Goal: Information Seeking & Learning: Learn about a topic

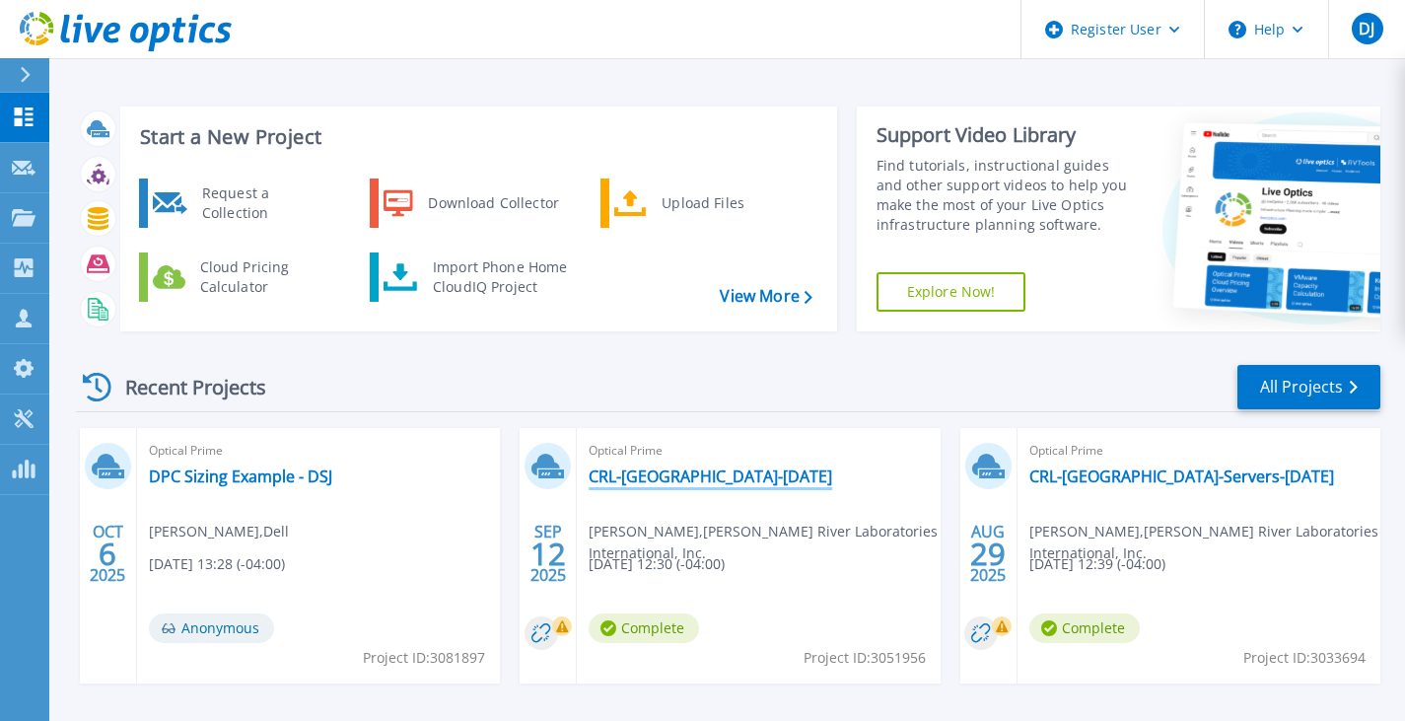
click at [746, 480] on link "CRL-[GEOGRAPHIC_DATA]-[DATE]" at bounding box center [711, 477] width 244 height 20
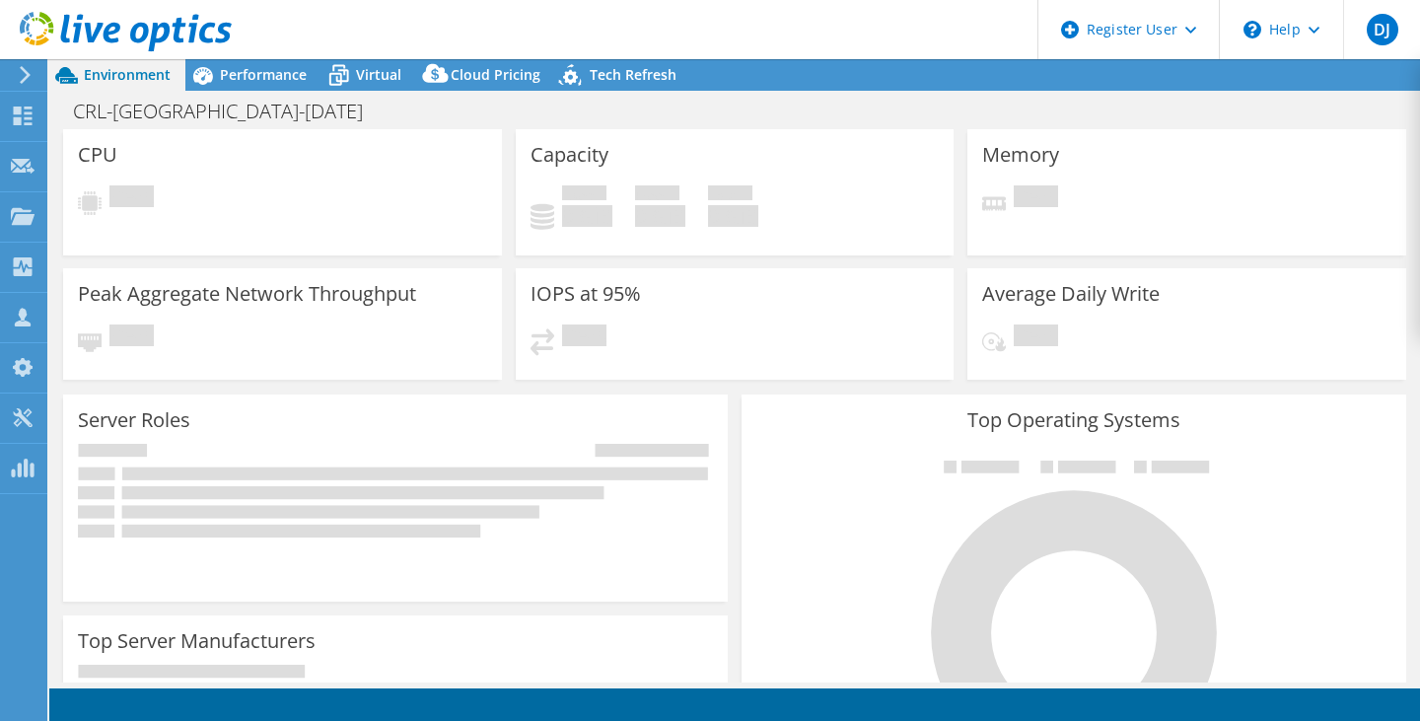
select select "USD"
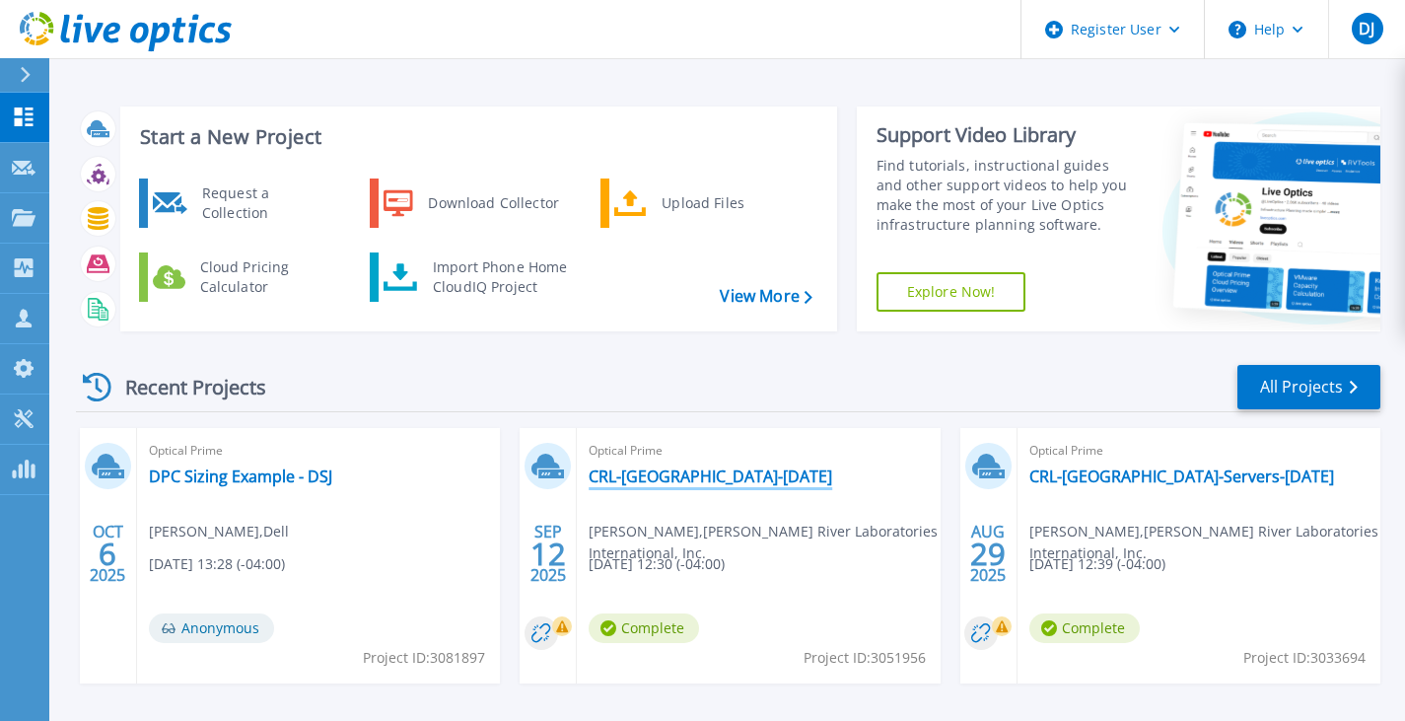
click at [763, 476] on link "CRL-[GEOGRAPHIC_DATA]-[DATE]" at bounding box center [711, 477] width 244 height 20
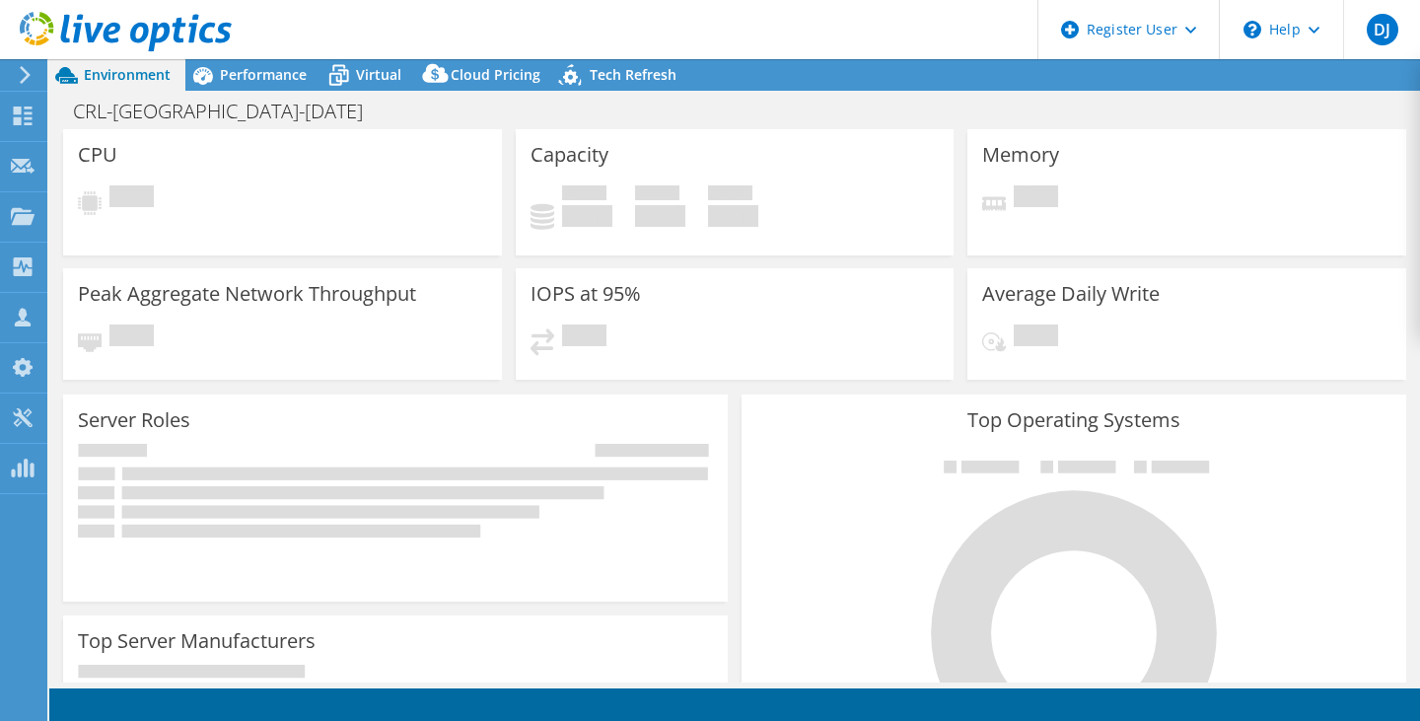
select select "USD"
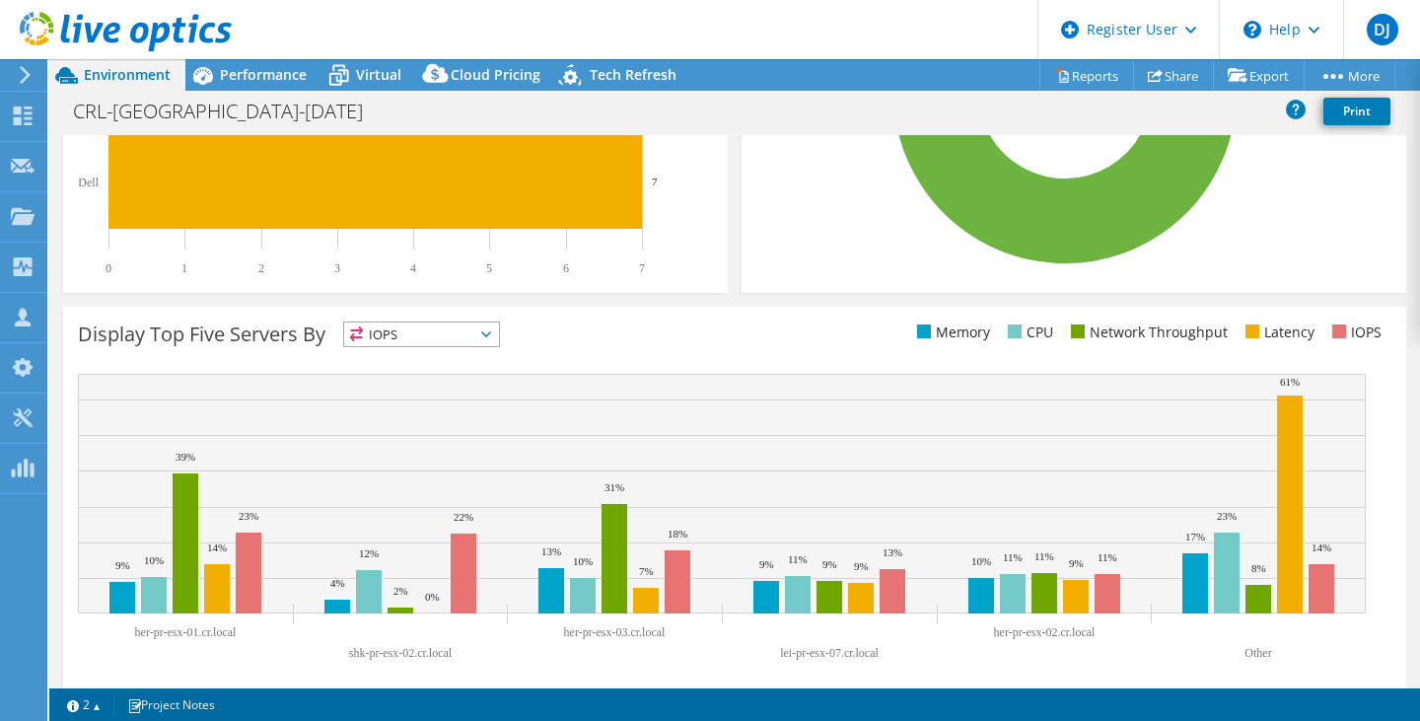
scroll to position [649, 0]
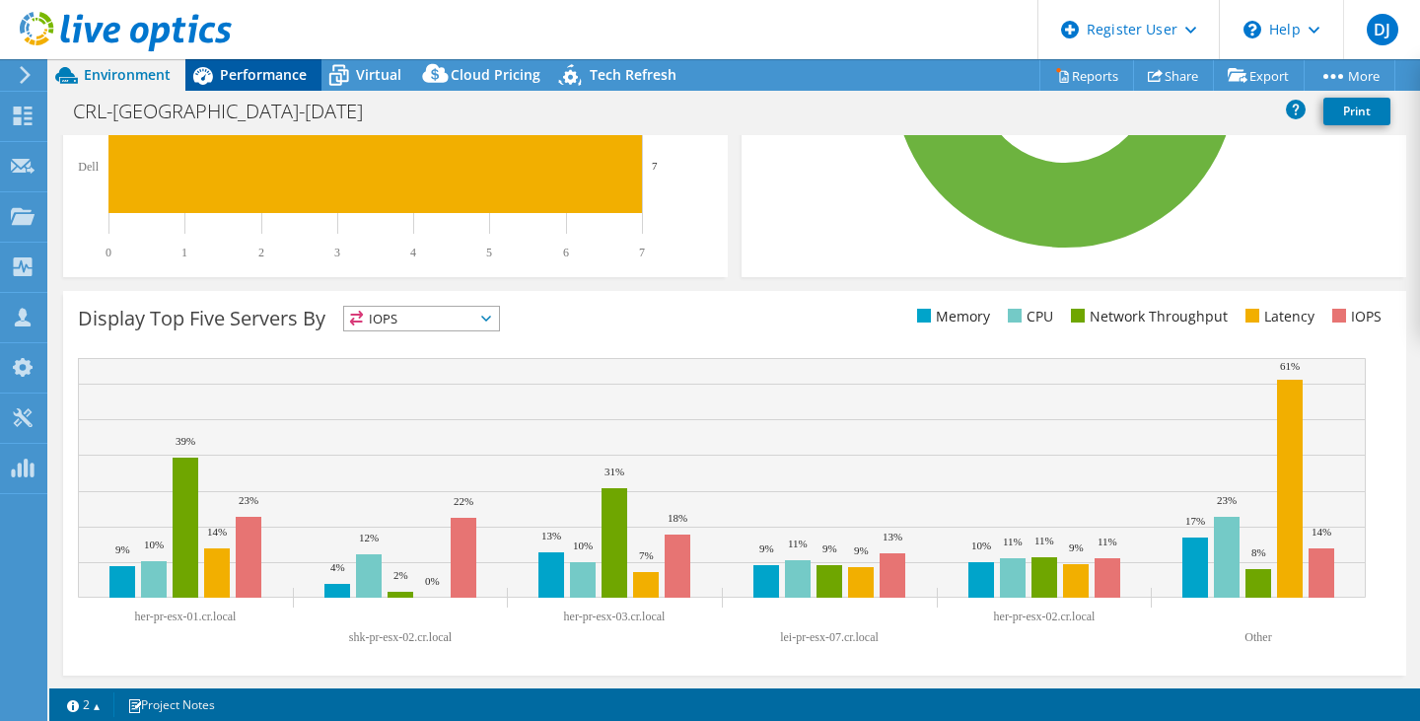
click at [260, 79] on span "Performance" at bounding box center [263, 74] width 87 height 19
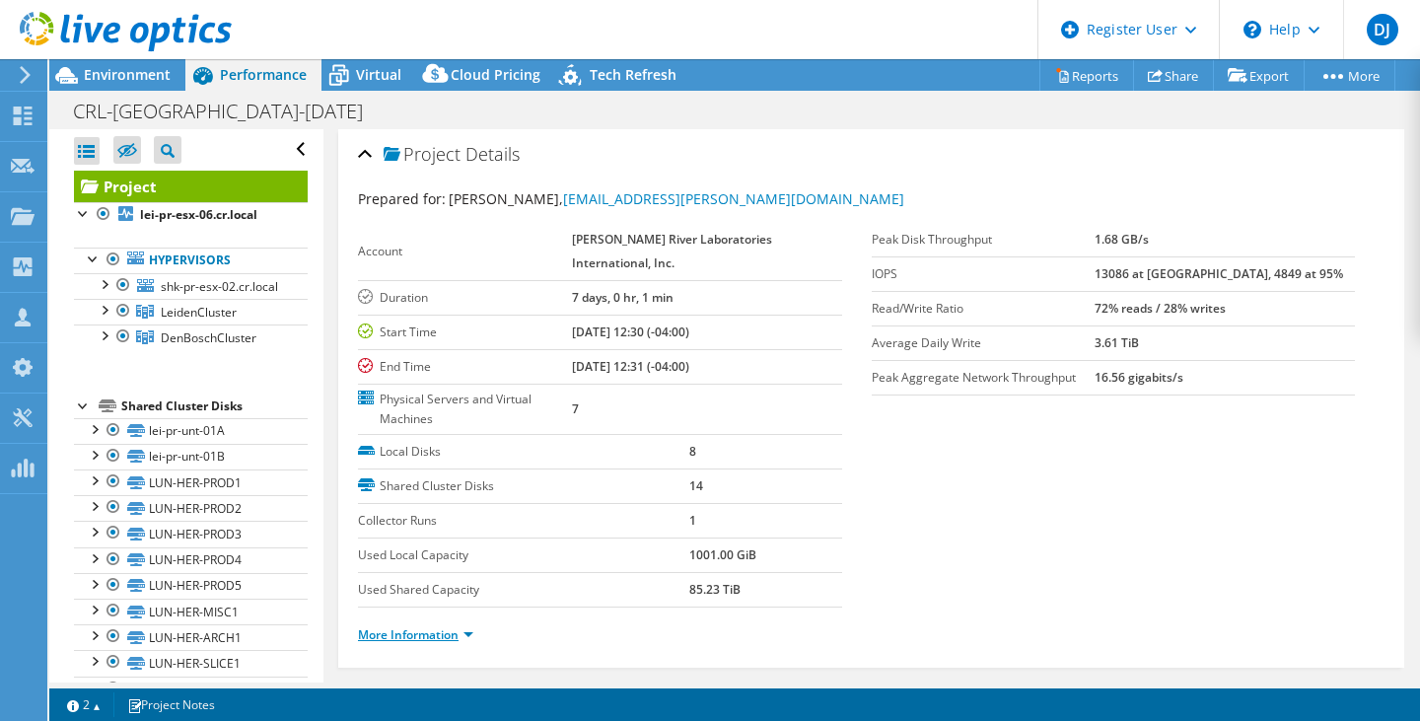
click at [463, 631] on link "More Information" at bounding box center [415, 634] width 115 height 17
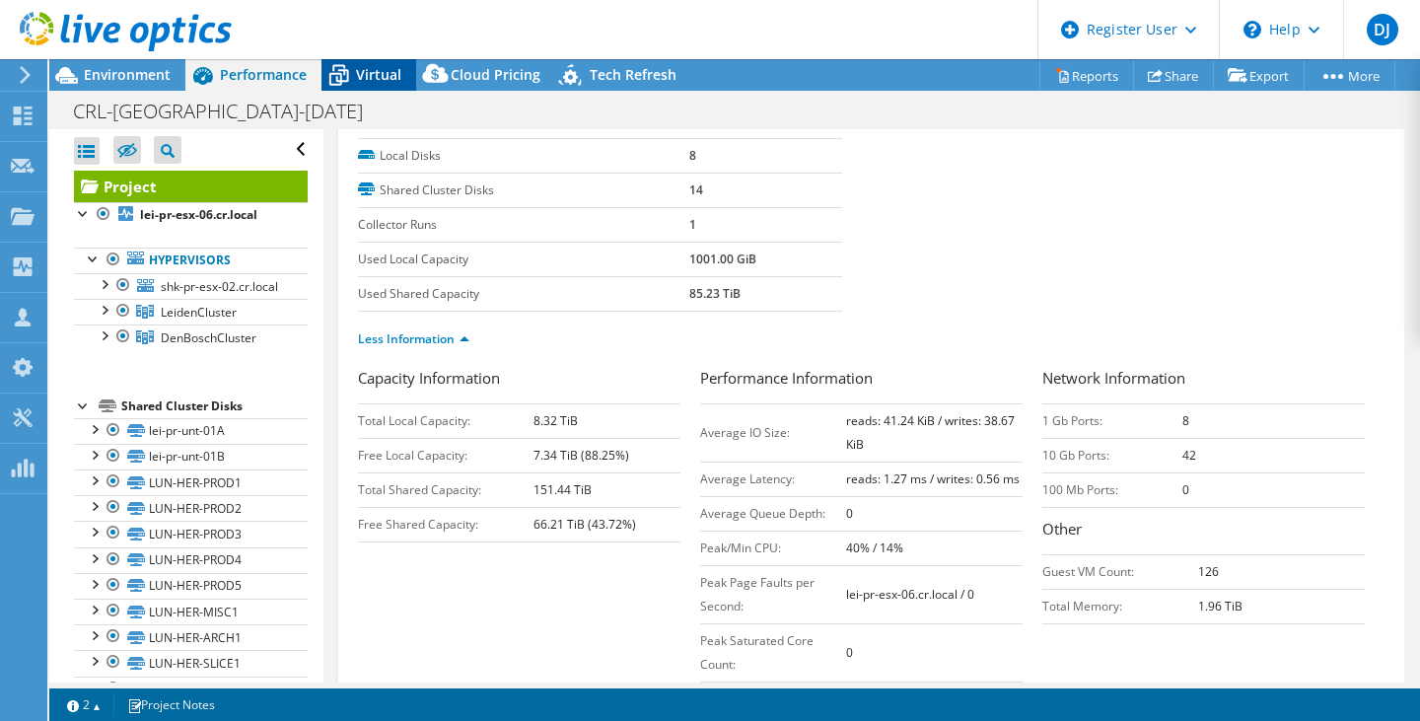
click at [380, 79] on span "Virtual" at bounding box center [378, 74] width 45 height 19
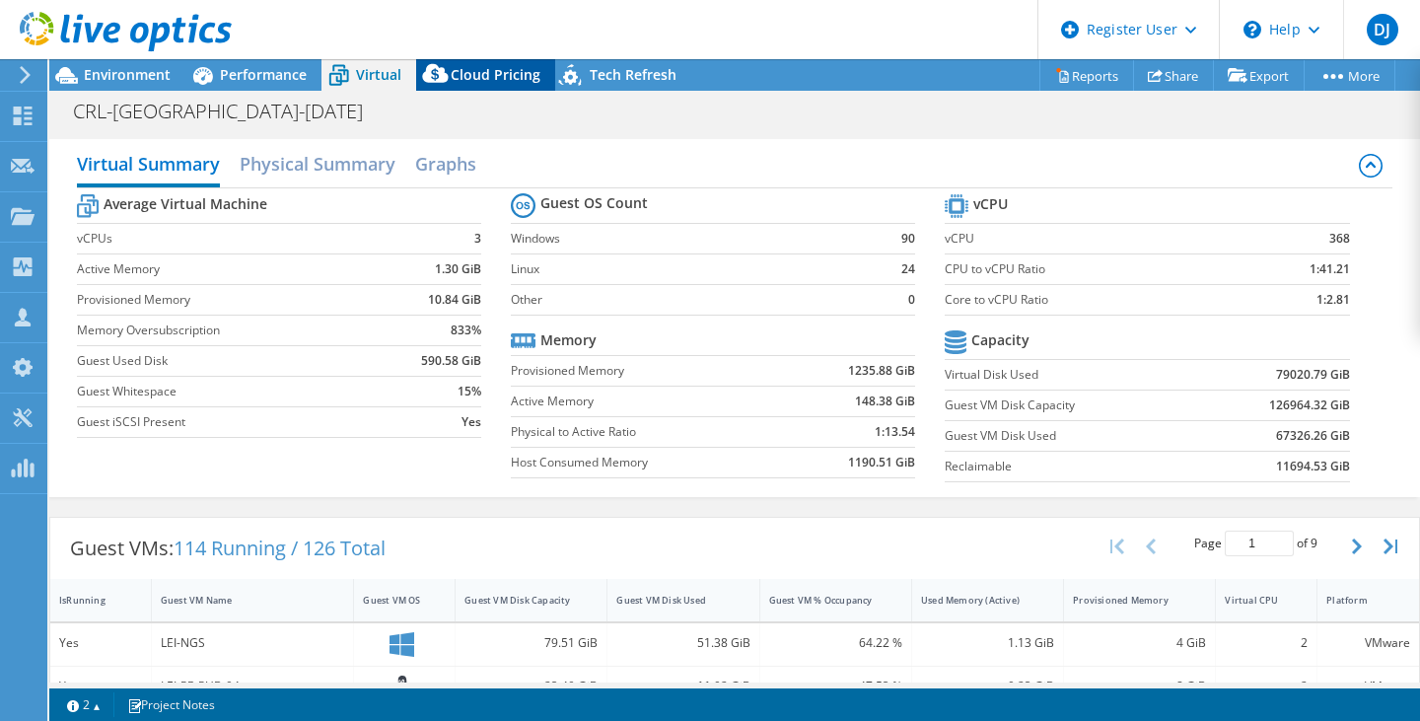
click at [502, 75] on span "Cloud Pricing" at bounding box center [496, 74] width 90 height 19
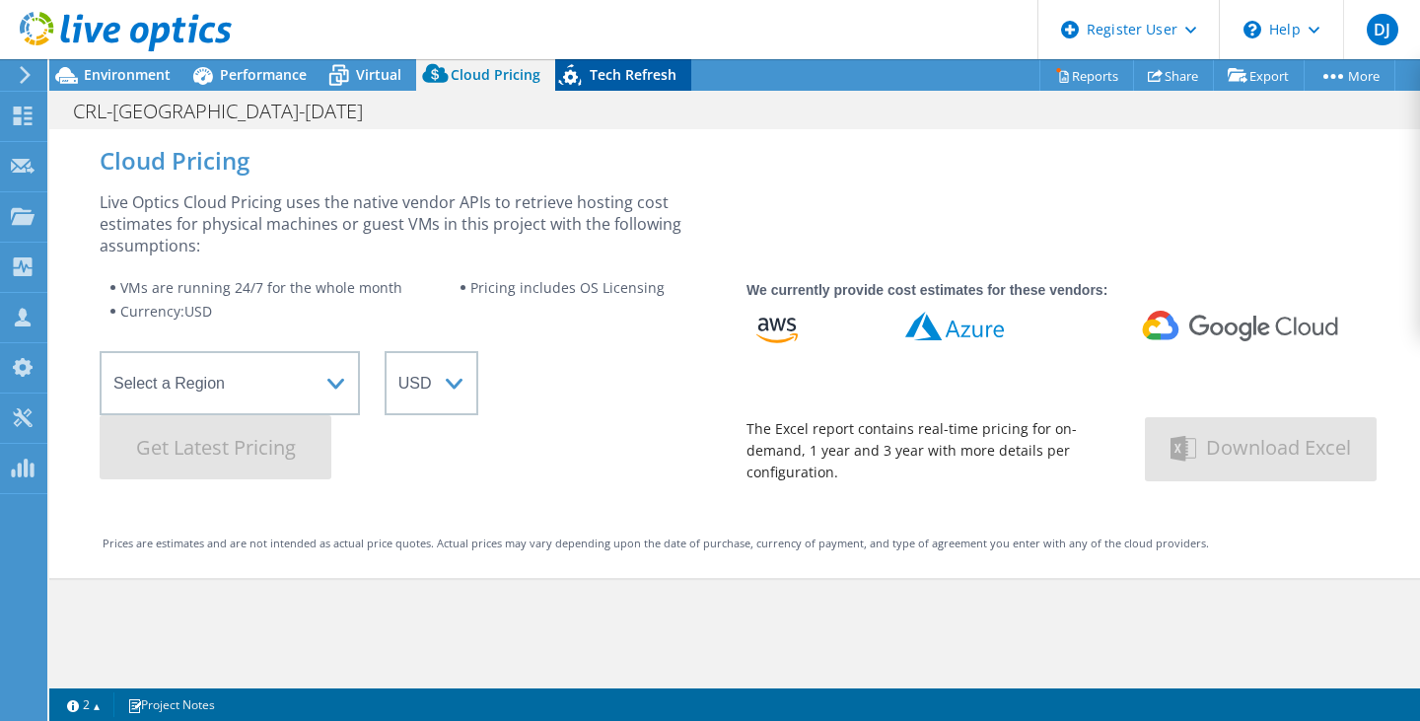
click at [640, 80] on span "Tech Refresh" at bounding box center [633, 74] width 87 height 19
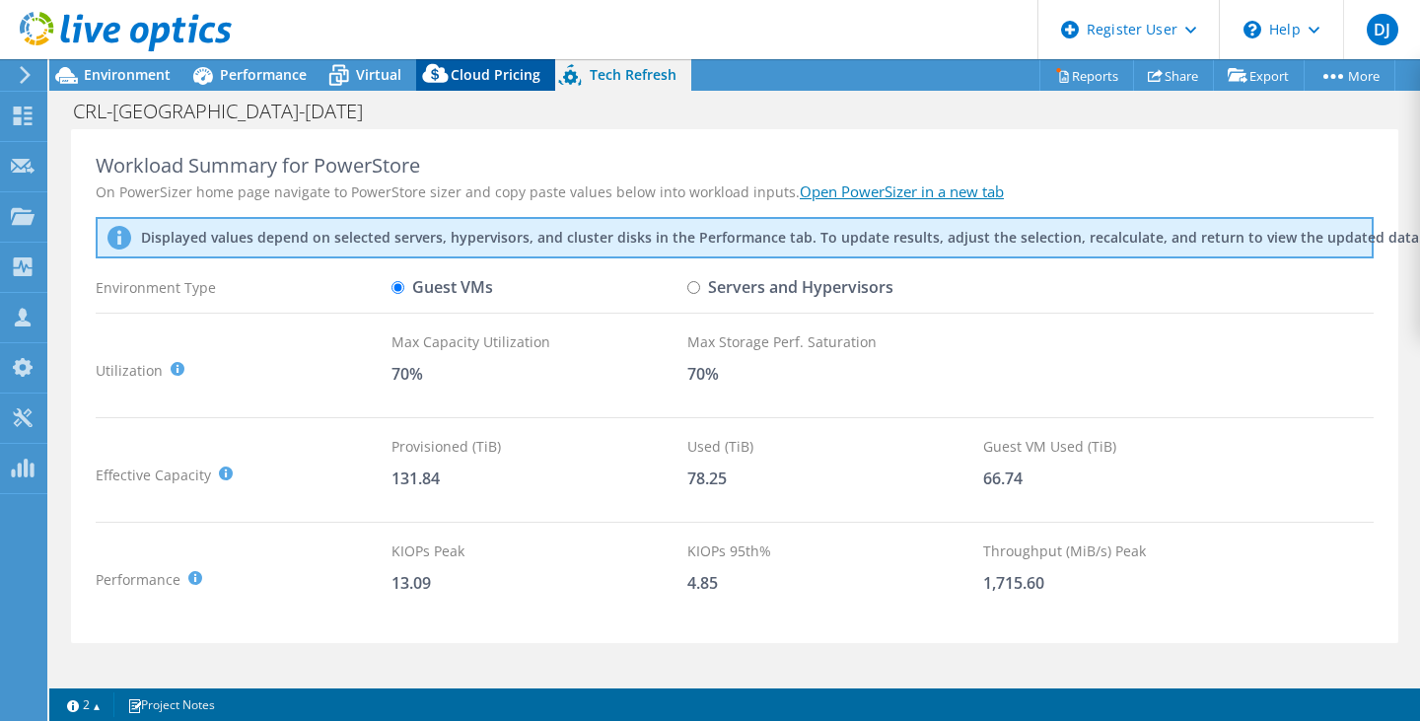
click at [487, 72] on span "Cloud Pricing" at bounding box center [496, 74] width 90 height 19
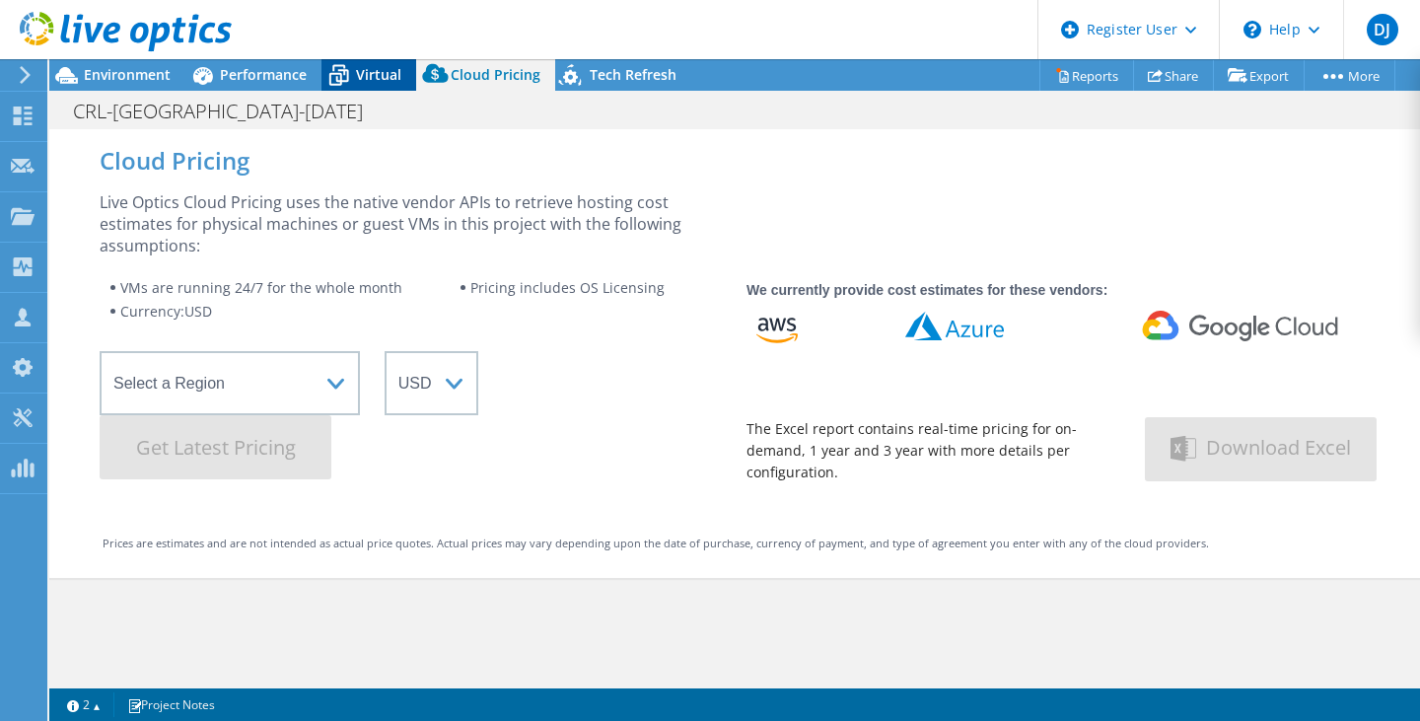
click at [357, 81] on span "Virtual" at bounding box center [378, 74] width 45 height 19
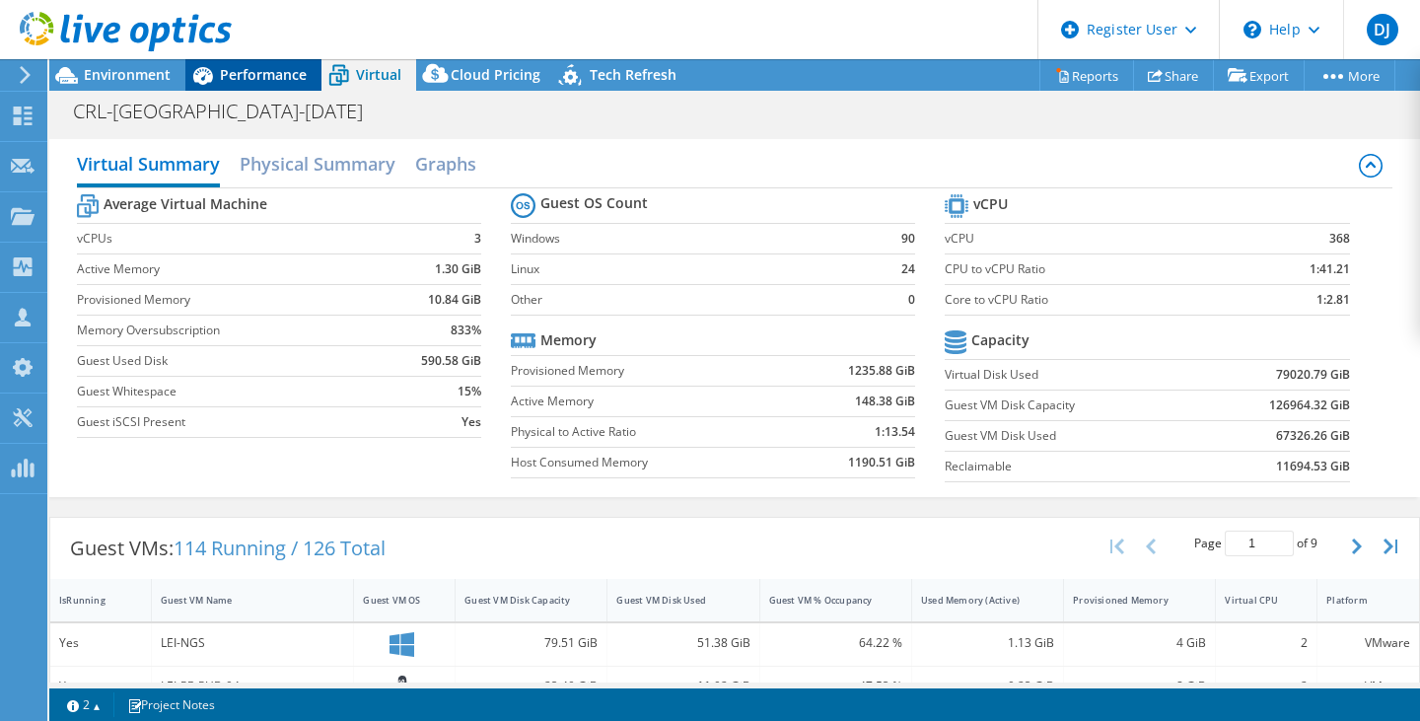
click at [259, 73] on span "Performance" at bounding box center [263, 74] width 87 height 19
